Goal: Navigation & Orientation: Find specific page/section

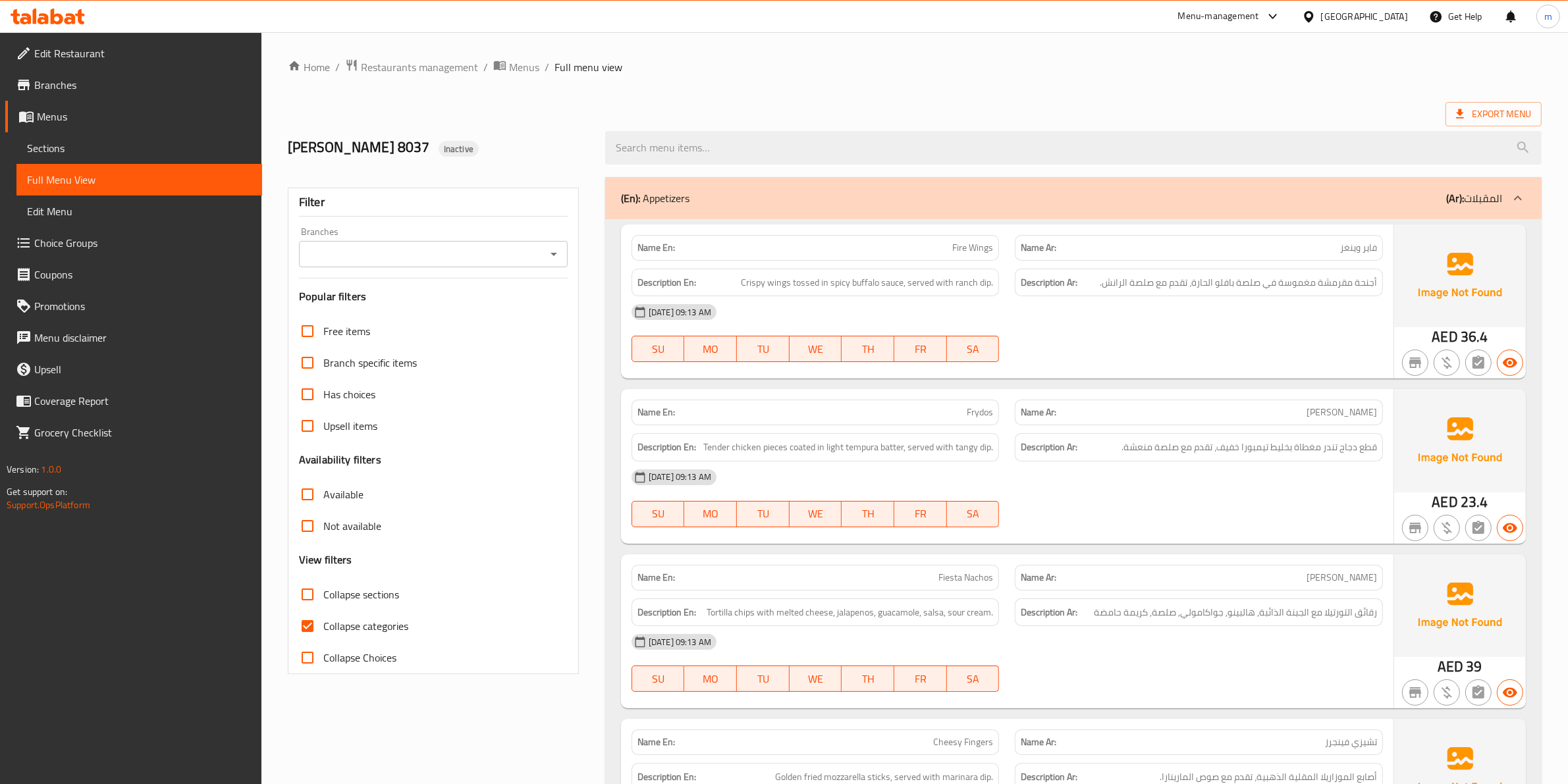
click at [63, 86] on span "Branches" at bounding box center [142, 84] width 218 height 15
click at [93, 82] on span "Branches" at bounding box center [142, 84] width 218 height 15
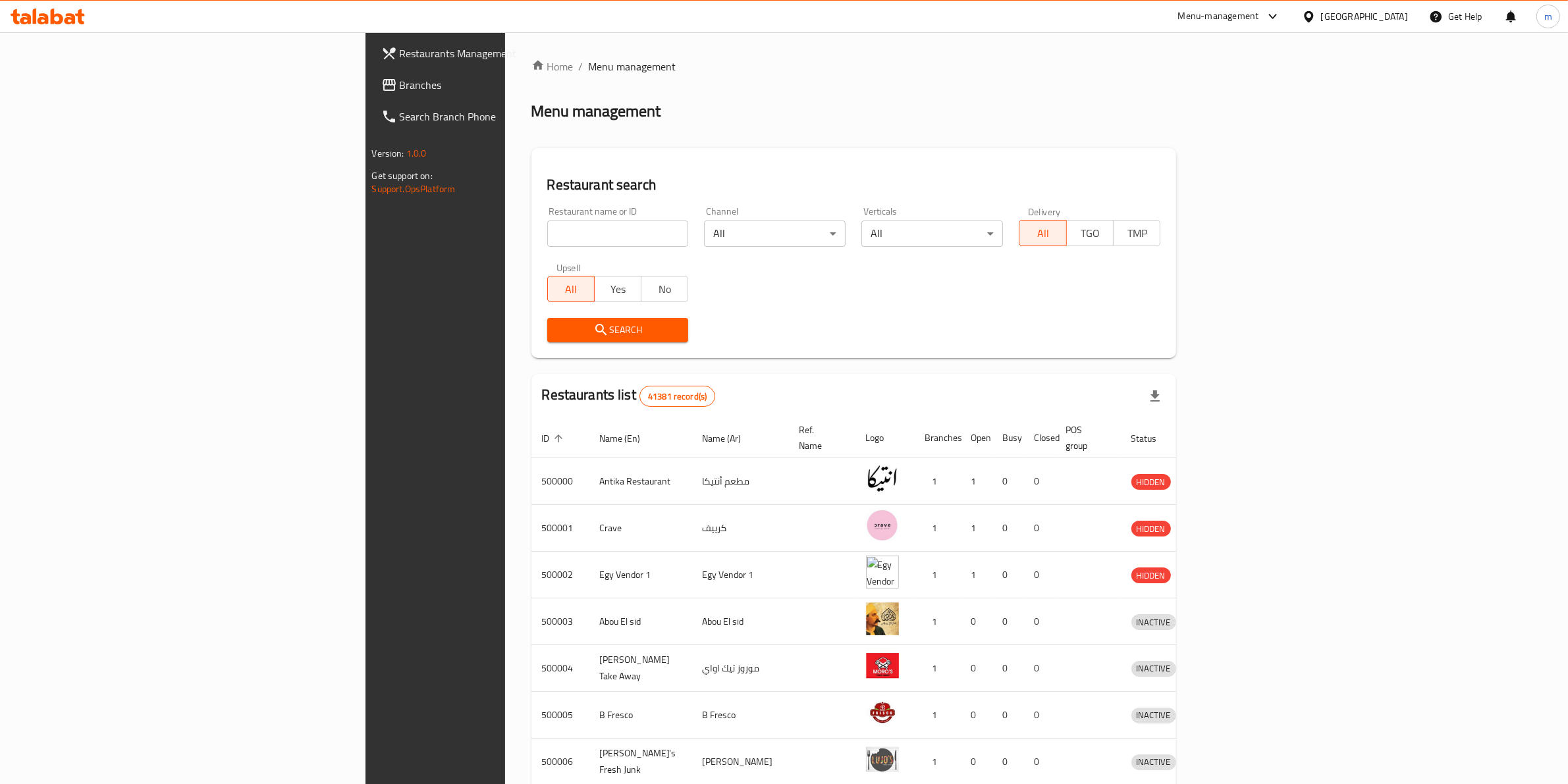
drag, startPoint x: 0, startPoint y: 0, endPoint x: 835, endPoint y: 91, distance: 839.9
click at [835, 91] on div "Home / Menu management Menu management Restaurant search Restaurant name or ID …" at bounding box center [853, 515] width 645 height 912
click at [400, 83] on span "Branches" at bounding box center [508, 84] width 218 height 15
